Goal: Information Seeking & Learning: Learn about a topic

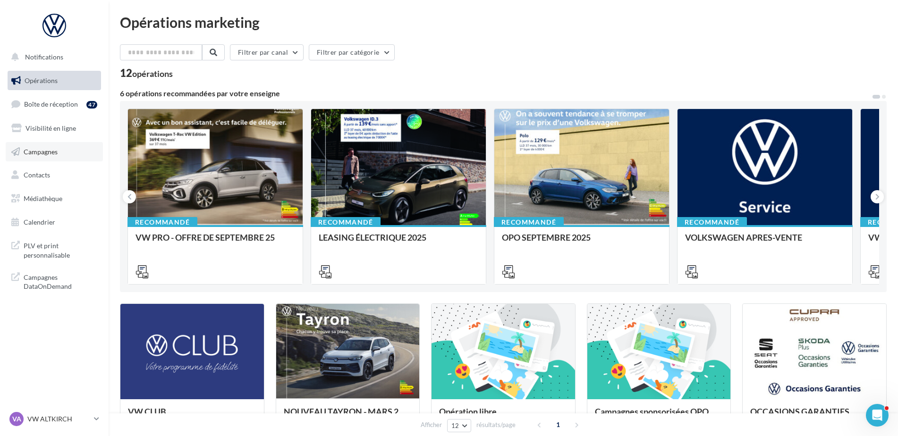
click at [57, 152] on span "Campagnes" at bounding box center [41, 151] width 34 height 8
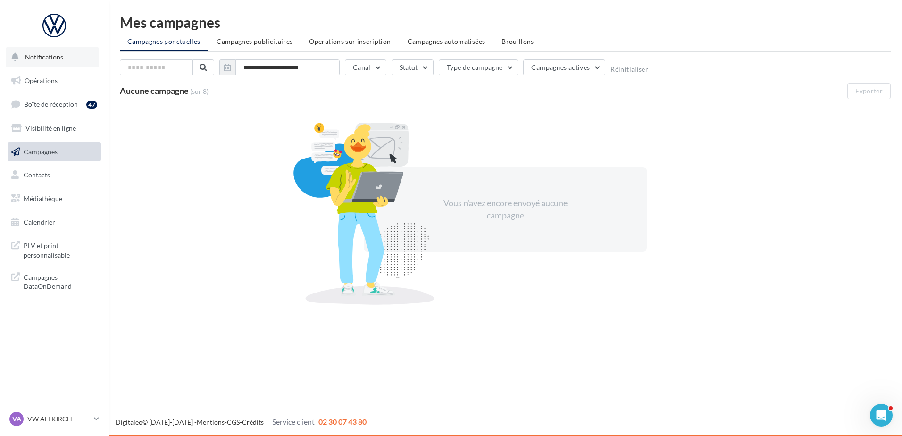
click at [47, 55] on span "Notifications" at bounding box center [44, 57] width 38 height 8
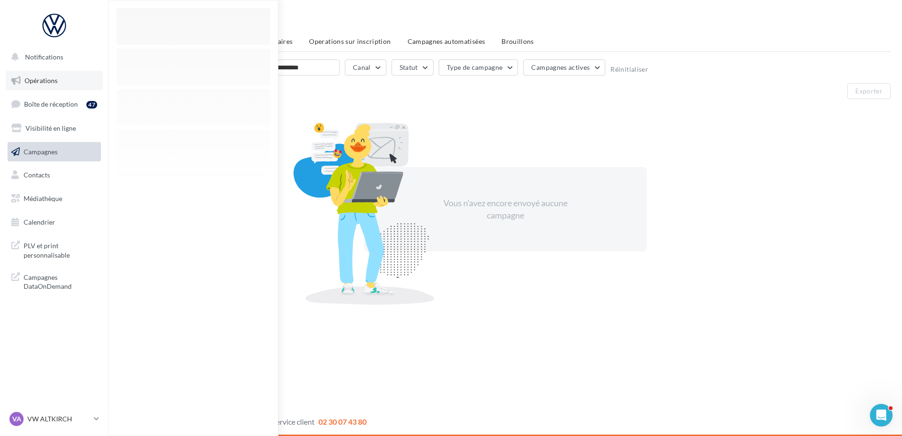
click at [47, 81] on span "Opérations" at bounding box center [41, 80] width 33 height 8
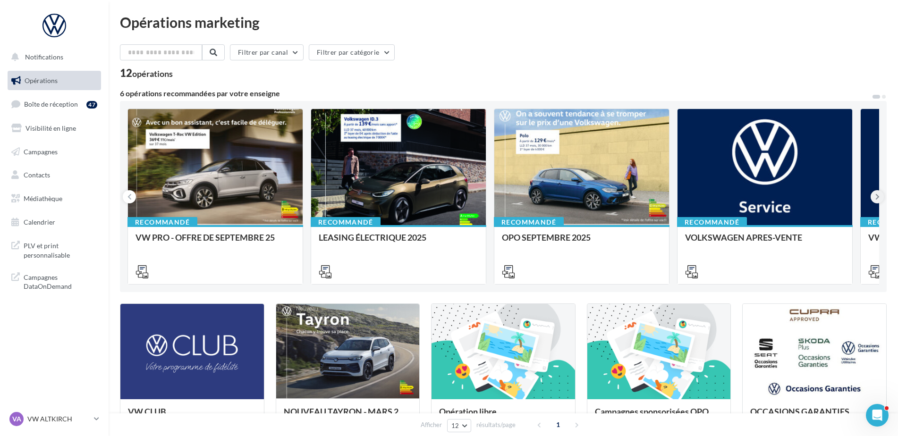
click at [875, 194] on icon at bounding box center [877, 196] width 4 height 9
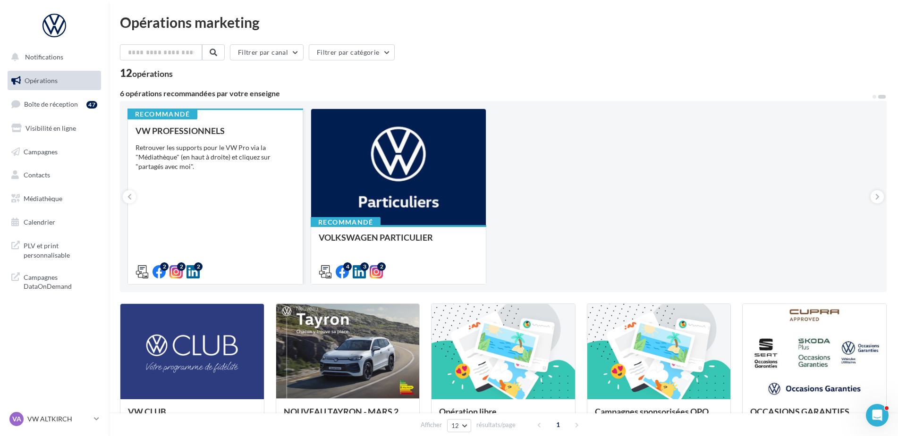
click at [194, 154] on div "Retrouver les supports pour le VW Pro via la "Médiathèque" (en haut à droite) e…" at bounding box center [215, 157] width 160 height 28
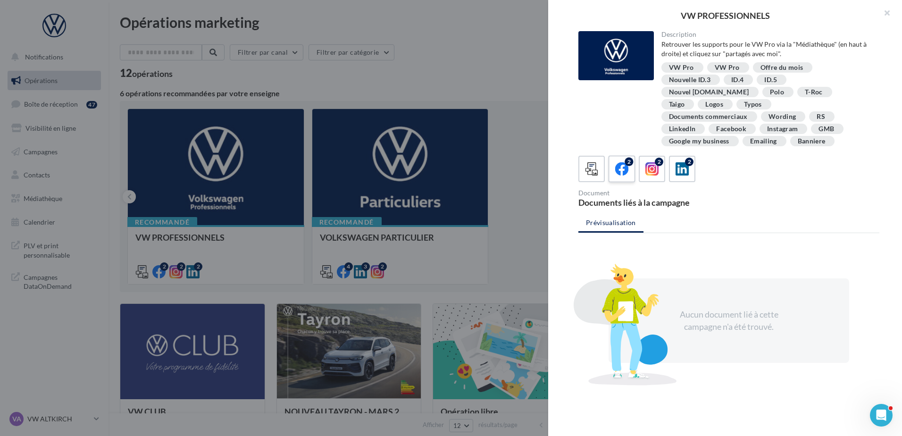
click at [625, 162] on icon at bounding box center [622, 169] width 14 height 14
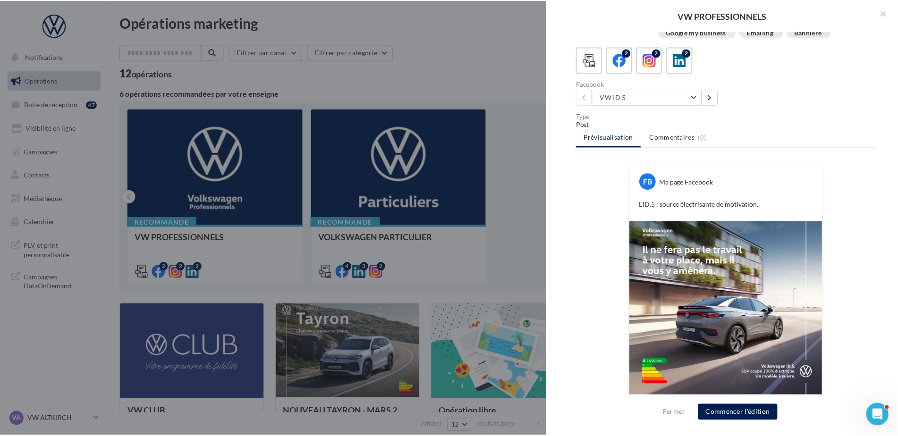
scroll to position [118, 0]
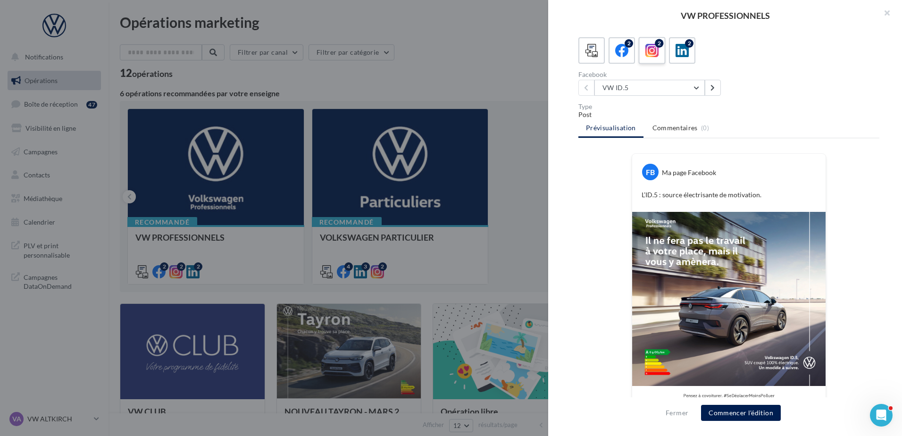
click at [653, 44] on icon at bounding box center [653, 51] width 14 height 14
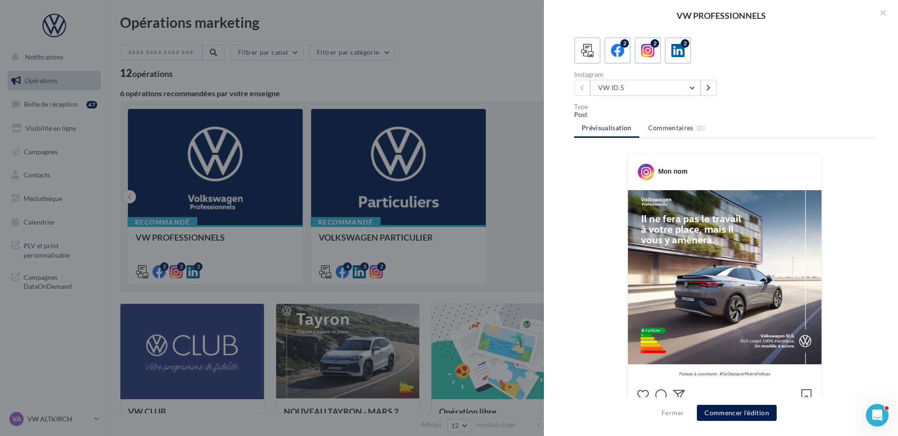
click at [523, 175] on div at bounding box center [449, 218] width 898 height 436
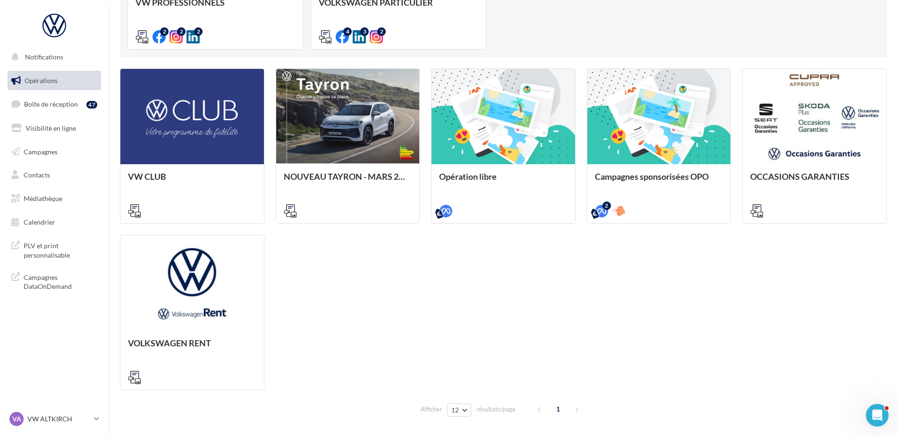
scroll to position [236, 0]
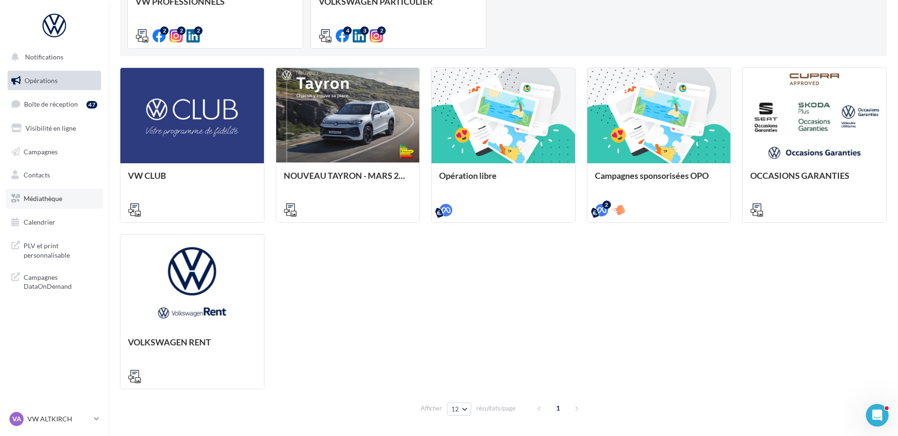
click at [56, 205] on link "Médiathèque" at bounding box center [54, 199] width 97 height 20
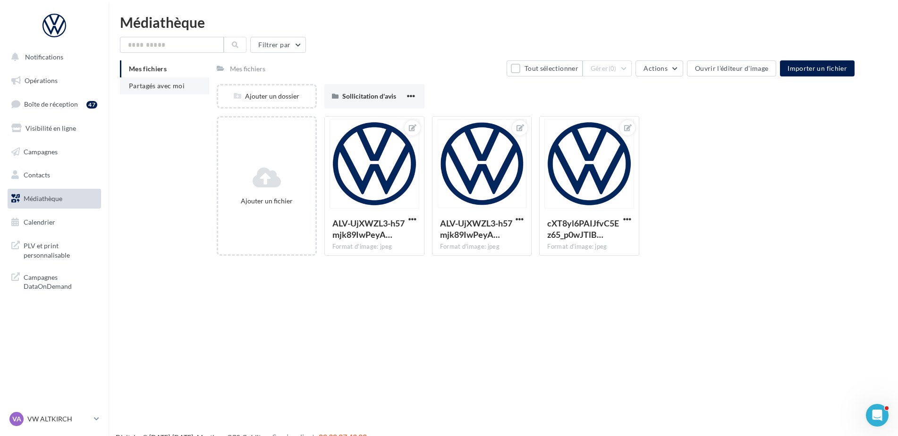
click at [182, 84] on span "Partagés avec moi" at bounding box center [157, 86] width 56 height 8
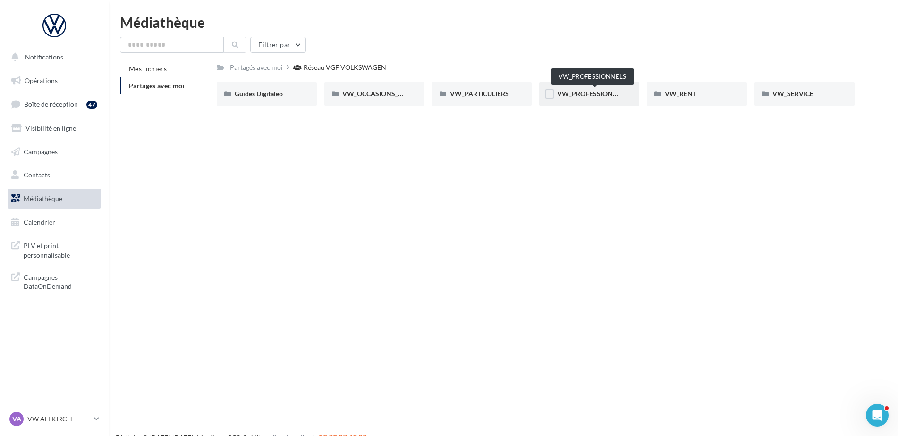
click at [567, 96] on span "VW_PROFESSIONNELS" at bounding box center [593, 94] width 72 height 8
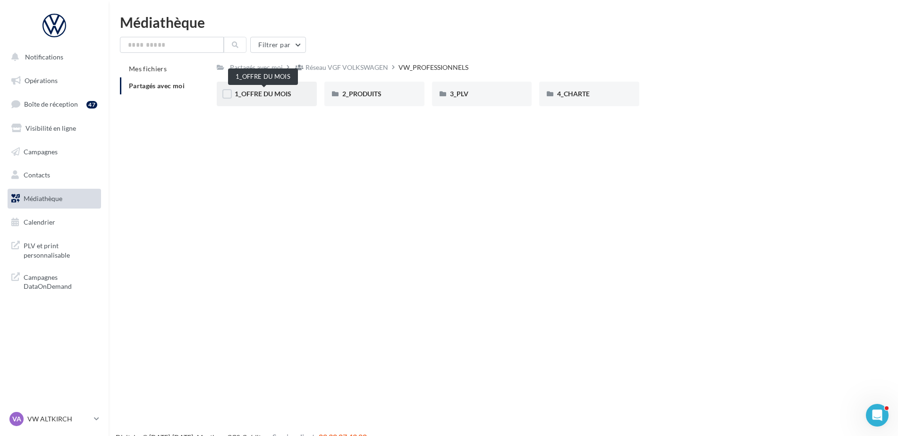
click at [279, 92] on span "1_OFFRE DU MOIS" at bounding box center [263, 94] width 57 height 8
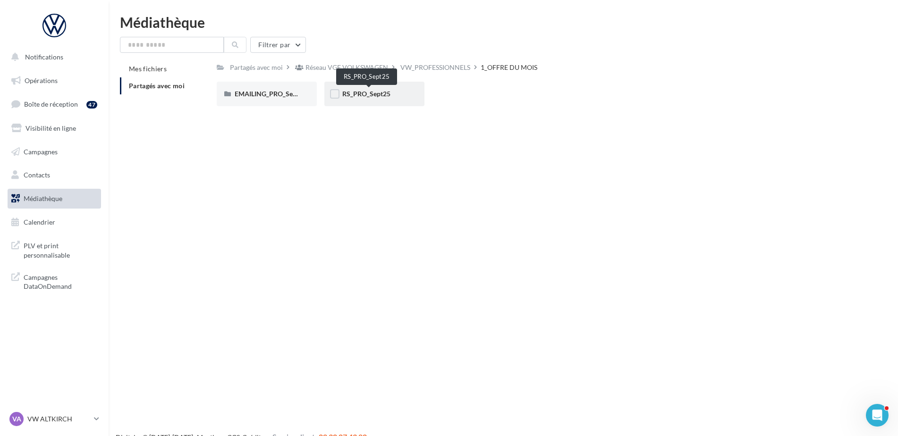
click at [362, 93] on span "RS_PRO_Sept25" at bounding box center [366, 94] width 48 height 8
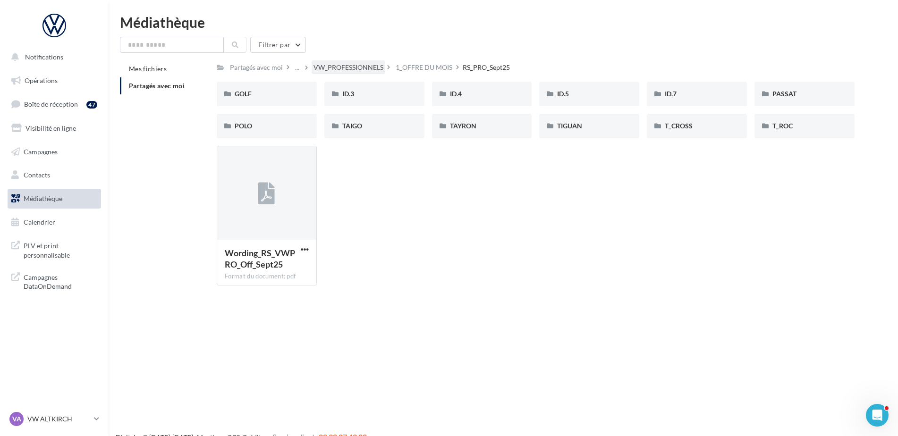
click at [343, 69] on div "VW_PROFESSIONNELS" at bounding box center [348, 67] width 70 height 9
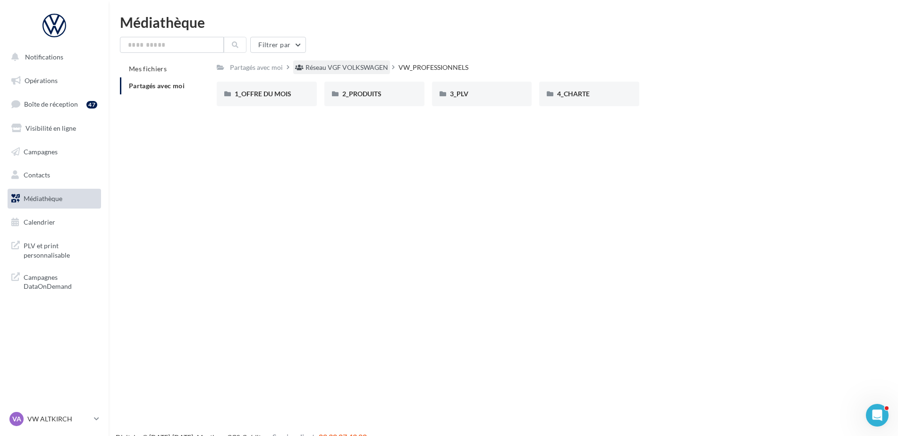
click at [316, 69] on div "Réseau VGF VOLKSWAGEN" at bounding box center [346, 67] width 83 height 9
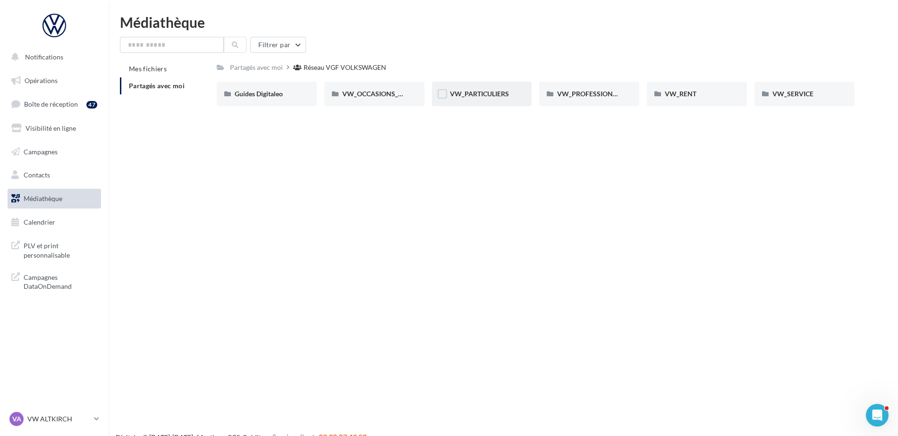
click at [475, 99] on div "VW_PARTICULIERS" at bounding box center [482, 94] width 100 height 25
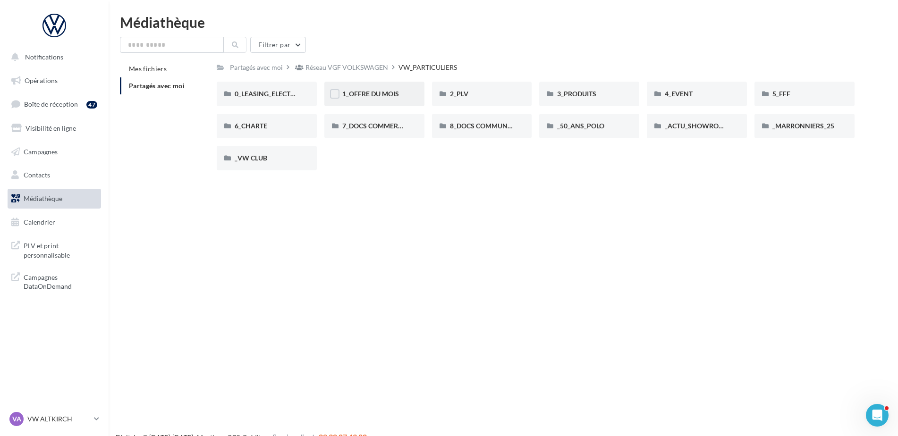
click at [398, 101] on div "1_OFFRE DU MOIS" at bounding box center [374, 94] width 100 height 25
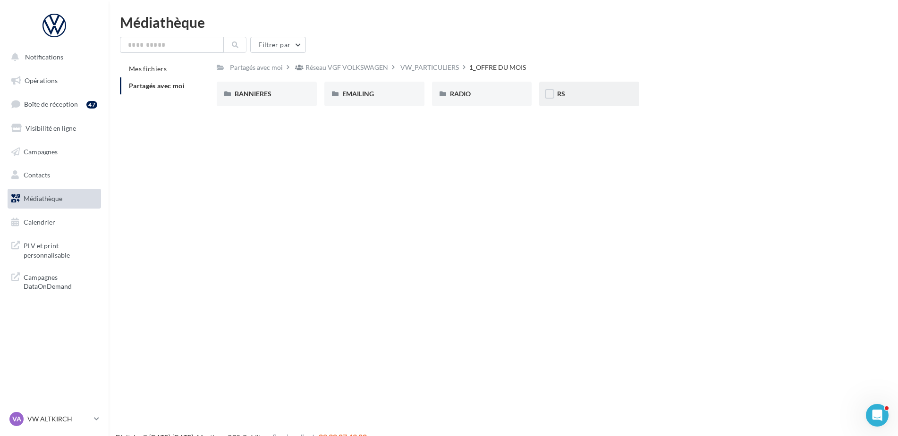
click at [571, 101] on div "RS" at bounding box center [589, 94] width 100 height 25
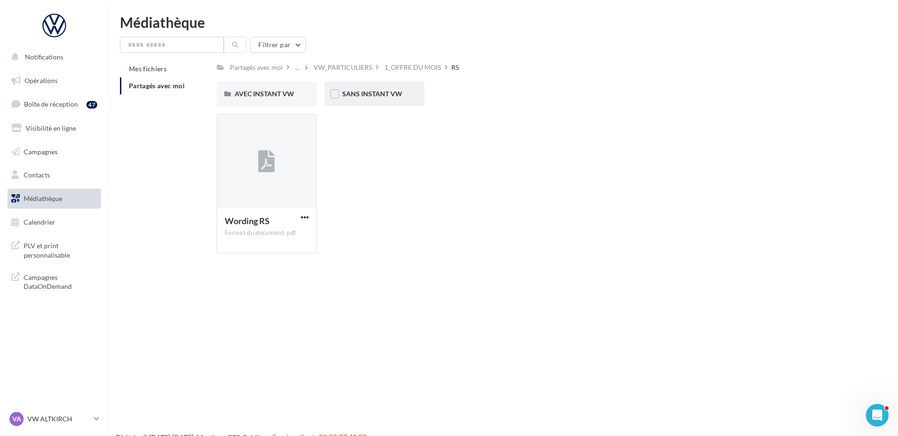
click at [371, 100] on div "SANS INSTANT VW" at bounding box center [374, 94] width 100 height 25
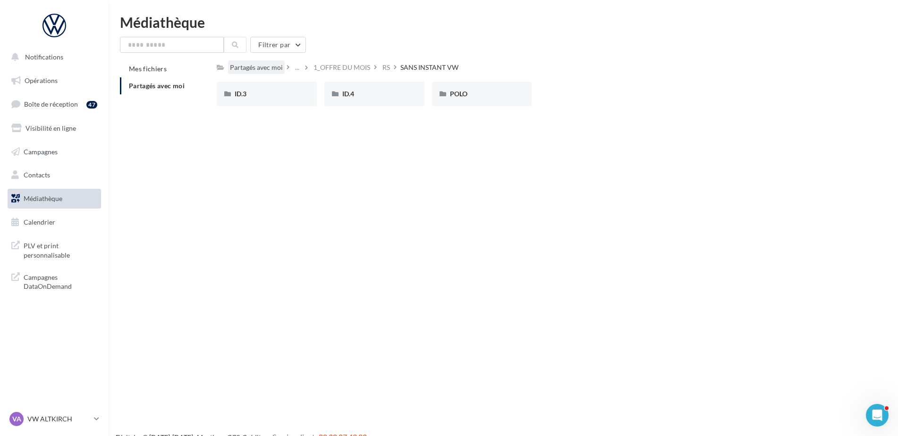
click at [276, 67] on div "Partagés avec moi" at bounding box center [256, 67] width 53 height 9
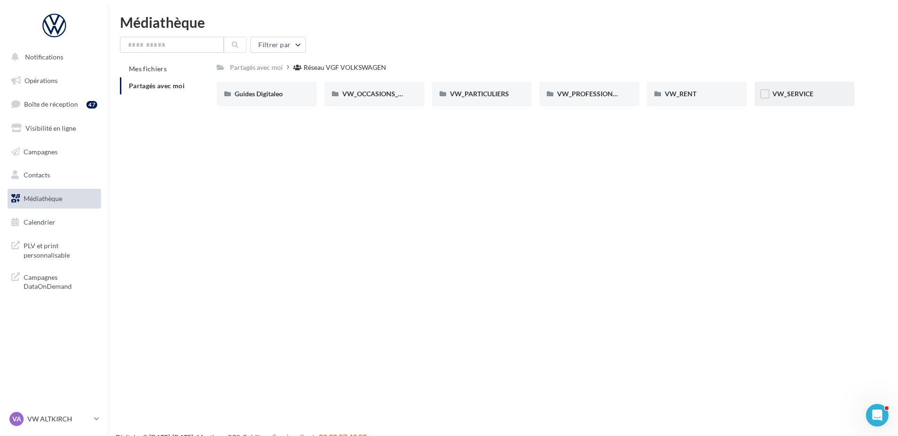
click at [779, 101] on div "VW_SERVICE" at bounding box center [804, 94] width 100 height 25
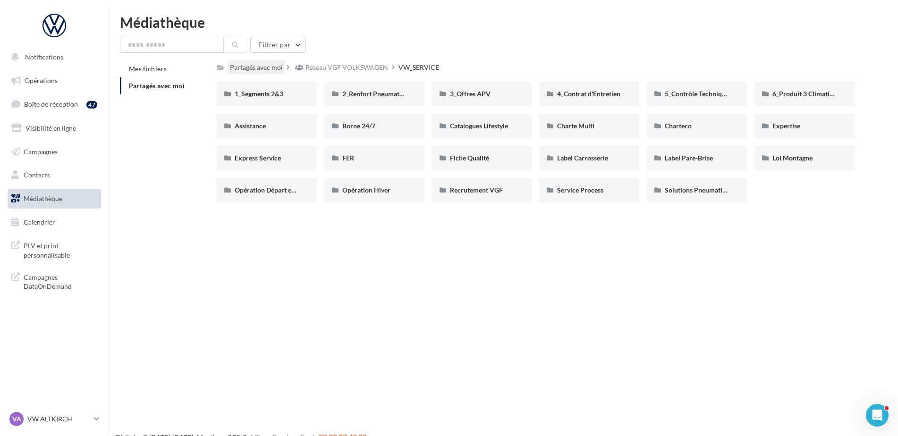
click at [249, 71] on div "Partagés avec moi" at bounding box center [256, 67] width 53 height 9
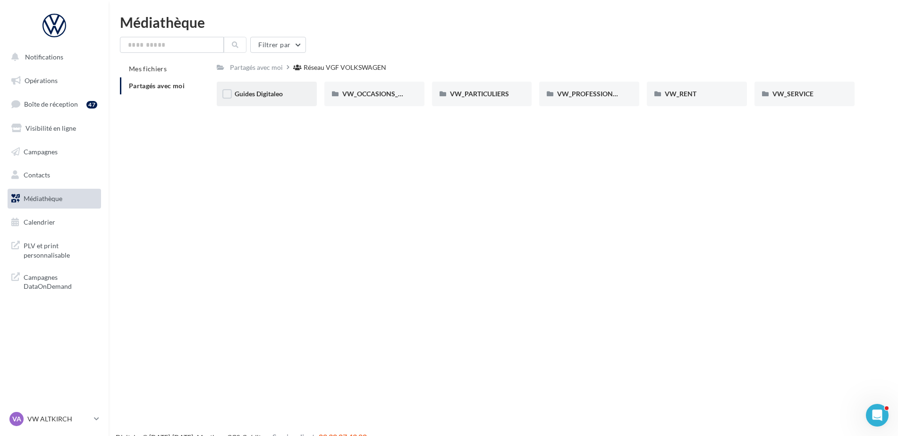
click at [273, 102] on div "Guides Digitaleo" at bounding box center [267, 94] width 100 height 25
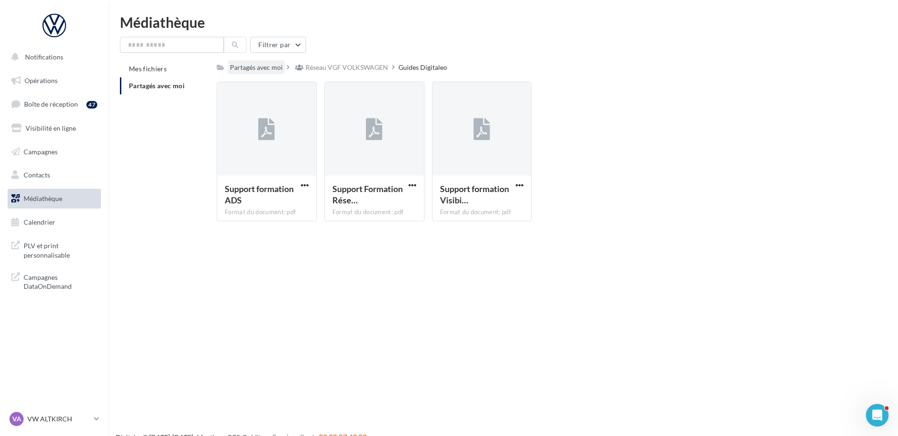
click at [275, 64] on div "Partagés avec moi" at bounding box center [256, 67] width 53 height 9
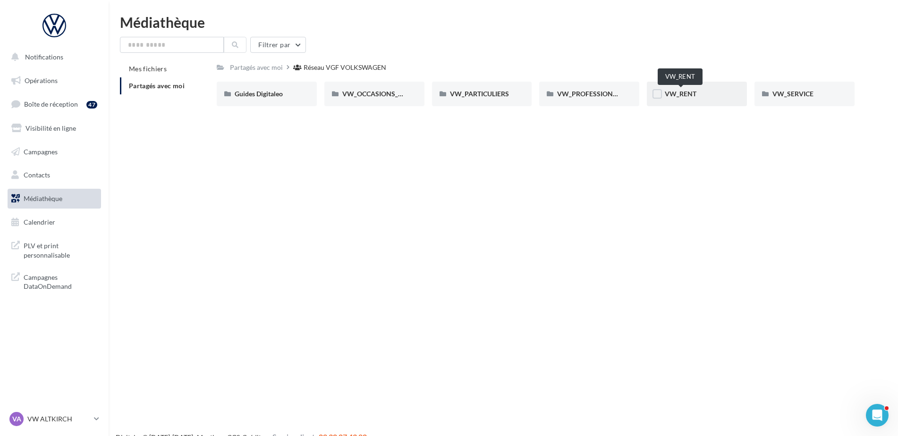
click at [666, 94] on span "VW_RENT" at bounding box center [681, 94] width 32 height 8
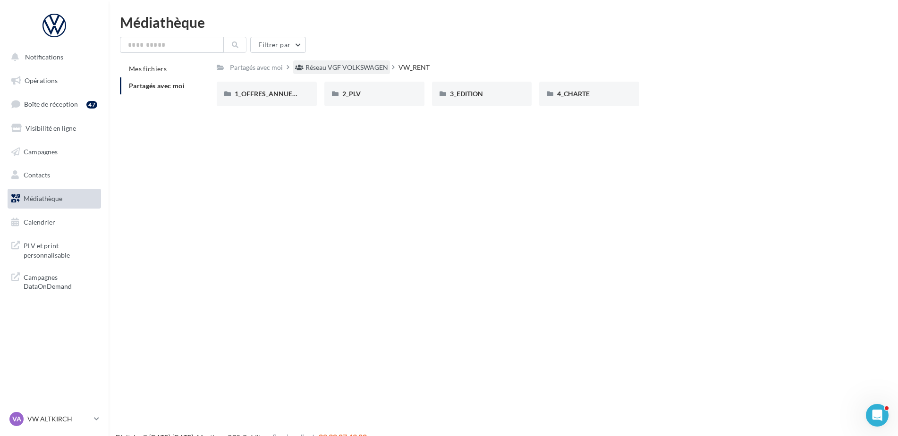
click at [330, 72] on div "Réseau VGF VOLKSWAGEN" at bounding box center [346, 67] width 83 height 9
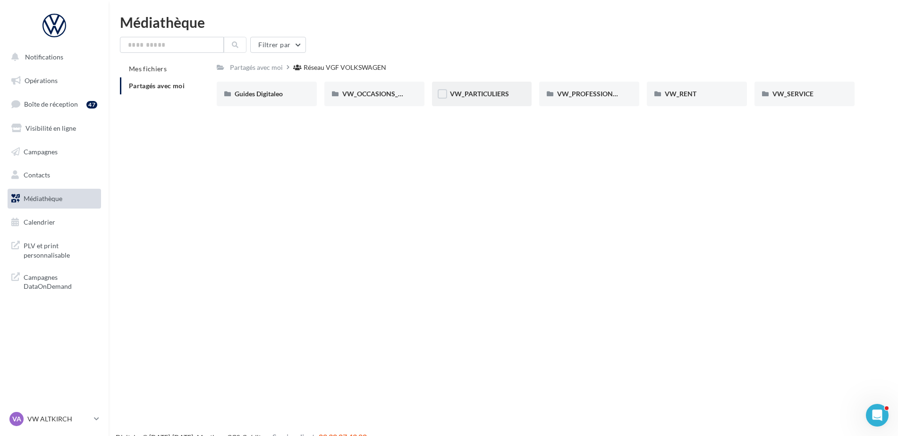
click at [489, 100] on div "VW_PARTICULIERS" at bounding box center [482, 94] width 100 height 25
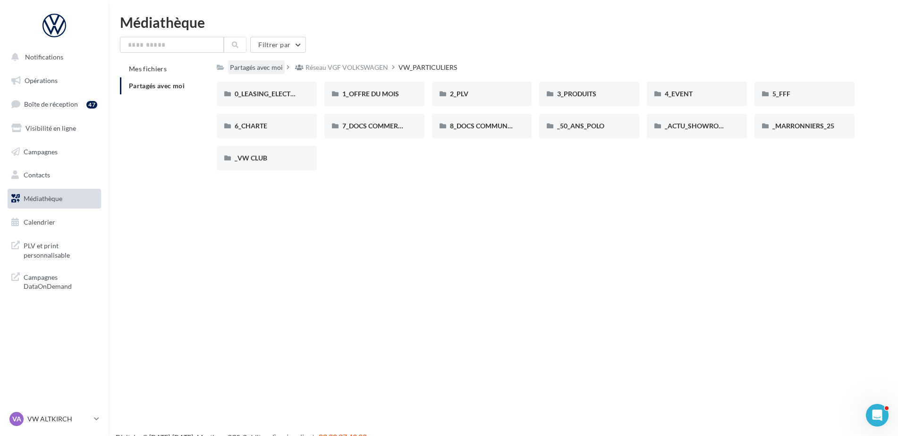
click at [284, 64] on div "Partagés avec moi" at bounding box center [256, 67] width 57 height 14
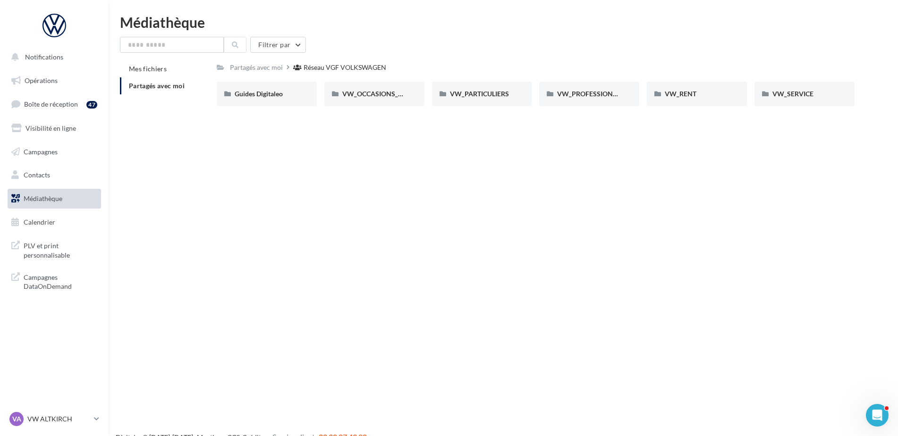
click at [513, 297] on div "Notifications Opérations Boîte de réception 47 Visibilité en ligne Campagnes Co…" at bounding box center [449, 233] width 898 height 436
